Goal: Task Accomplishment & Management: Manage account settings

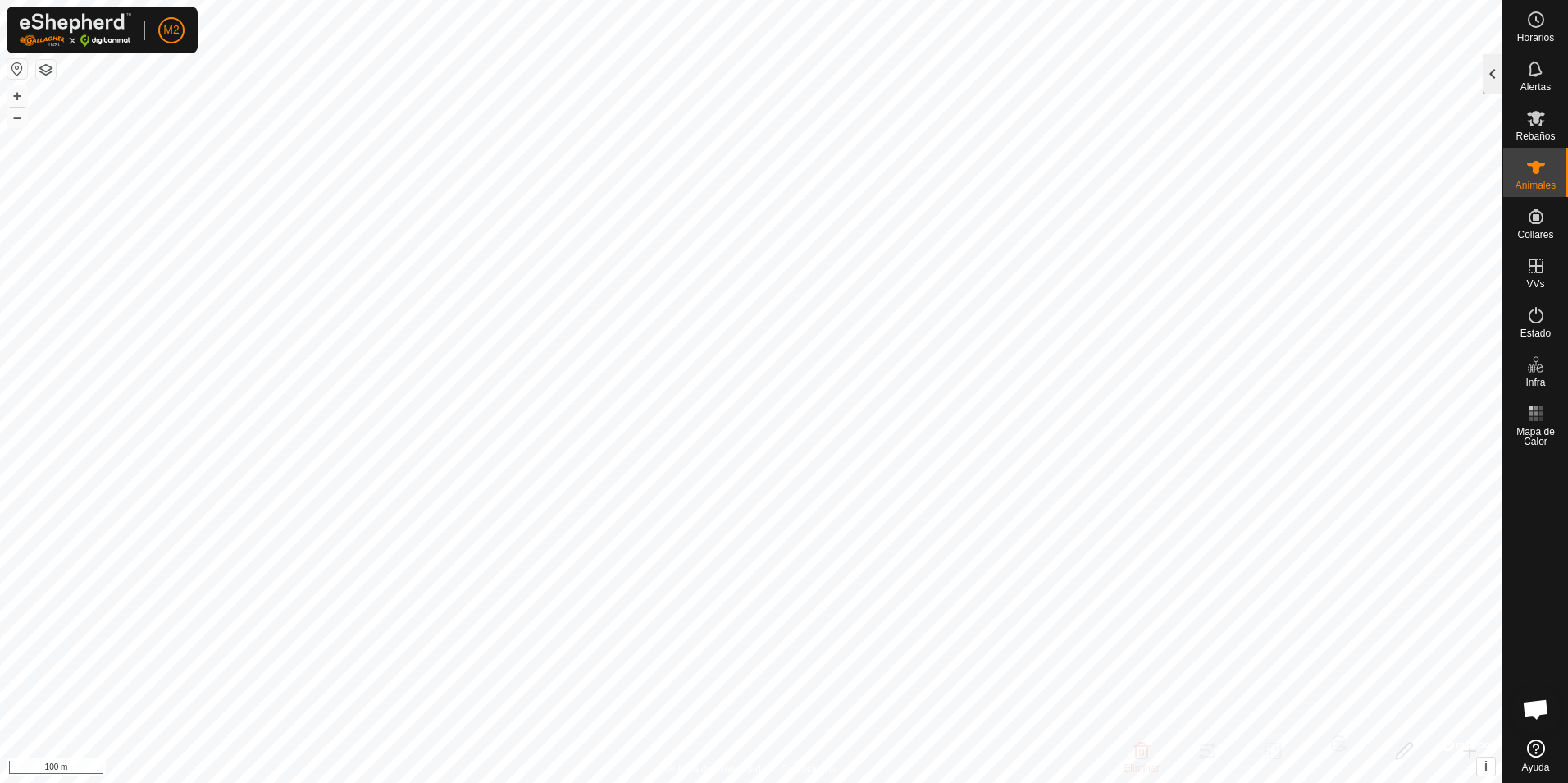
click at [1488, 74] on div at bounding box center [1492, 73] width 20 height 39
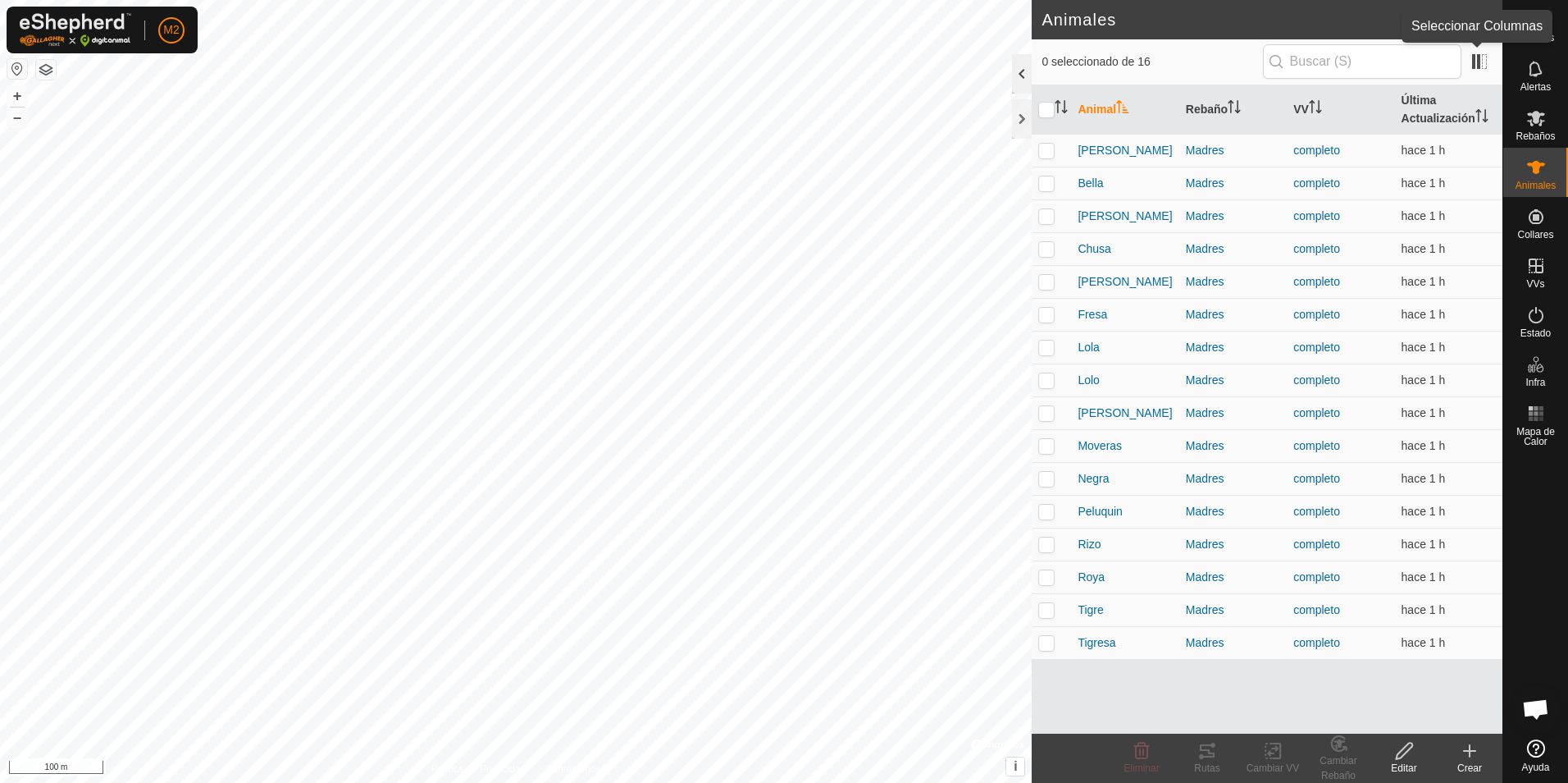
click at [1488, 74] on span at bounding box center [1479, 61] width 26 height 26
click at [1045, 443] on p-checkbox at bounding box center [1046, 445] width 17 height 13
checkbox input "false"
